Goal: Task Accomplishment & Management: Use online tool/utility

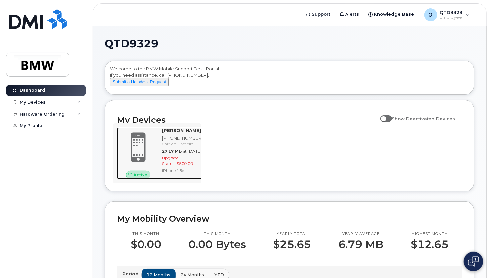
click at [137, 153] on span at bounding box center [138, 147] width 32 height 33
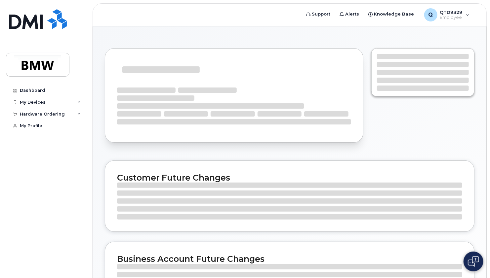
click at [338, 158] on section "Customer Future Changes Business Account Future Changes" at bounding box center [289, 233] width 369 height 390
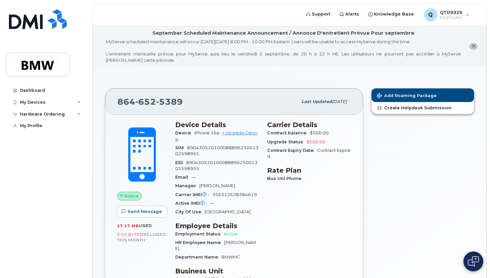
click at [316, 246] on div "Carrier Details Contract balance $500.00 Upgrade Status $500.00 Contract Expiry…" at bounding box center [309, 205] width 92 height 176
click at [283, 243] on div "Carrier Details Contract balance $500.00 Upgrade Status $500.00 Contract Expiry…" at bounding box center [309, 205] width 92 height 176
click at [370, 178] on div "Add Roaming Package Create Helpdesk Submission" at bounding box center [422, 203] width 111 height 239
